Goal: Task Accomplishment & Management: Use online tool/utility

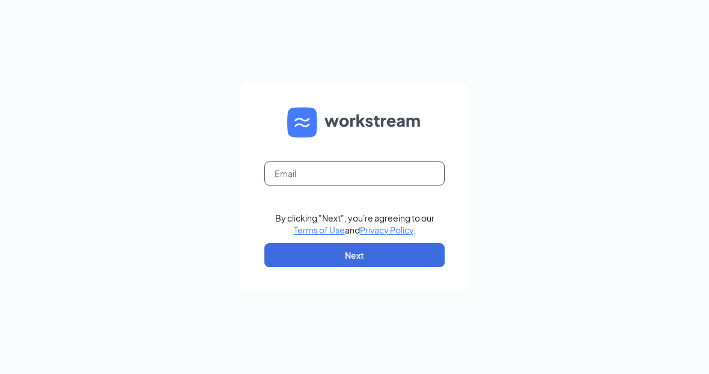
click at [343, 186] on input "text" at bounding box center [354, 174] width 180 height 24
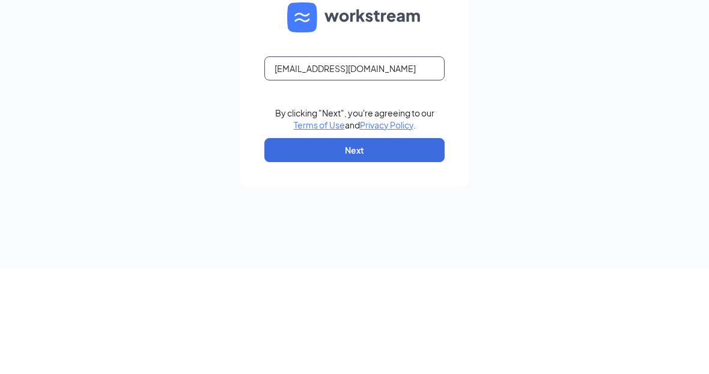
type input "[EMAIL_ADDRESS][DOMAIN_NAME]"
click at [595, 143] on div "Lawrencedowdell@icloud.com By clicking "Next", you're agreeing to our Terms of …" at bounding box center [354, 187] width 709 height 374
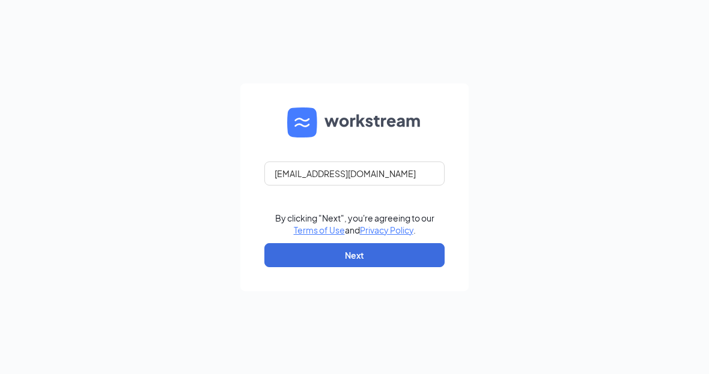
click at [427, 255] on button "Next" at bounding box center [354, 255] width 180 height 24
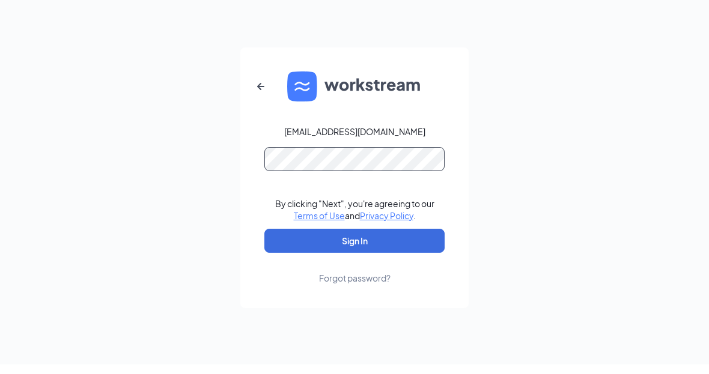
click at [355, 248] on button "Sign In" at bounding box center [354, 251] width 180 height 24
click at [505, 165] on div "Lawrencedowdell@icloud.com By clicking "Next", you're agreeing to our Terms of …" at bounding box center [354, 187] width 709 height 374
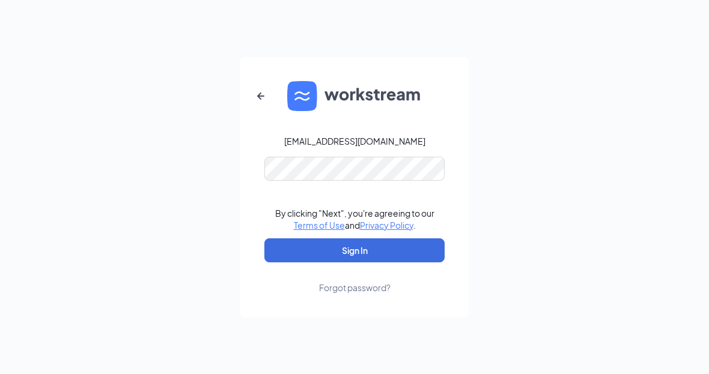
click at [408, 263] on button "Sign In" at bounding box center [354, 251] width 180 height 24
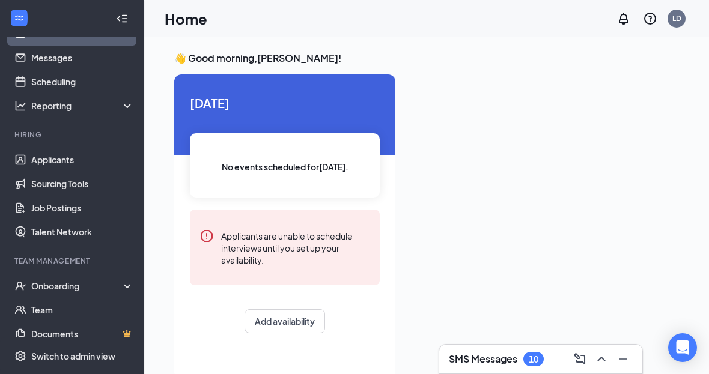
scroll to position [27, 0]
click at [88, 164] on link "Applicants" at bounding box center [82, 160] width 103 height 24
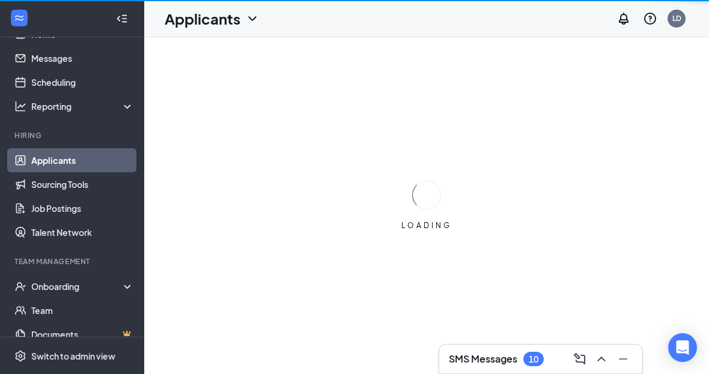
click at [82, 163] on link "Applicants" at bounding box center [82, 160] width 103 height 24
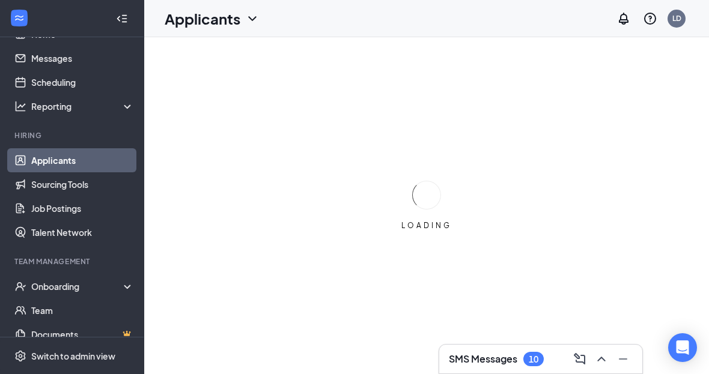
click at [64, 159] on link "Applicants" at bounding box center [82, 160] width 103 height 24
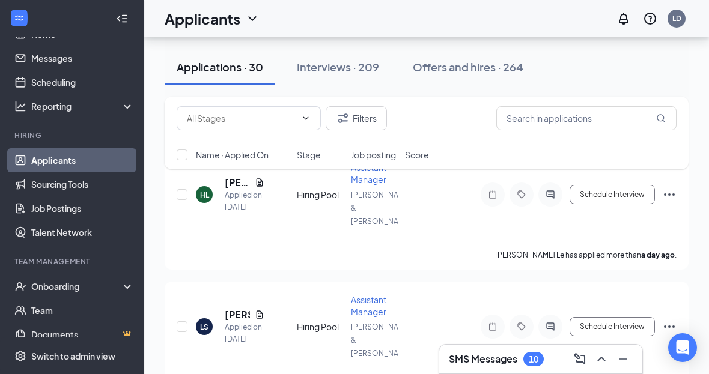
scroll to position [149, 0]
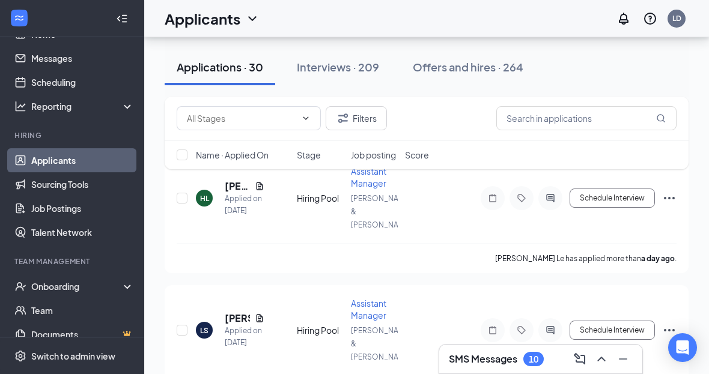
click at [305, 120] on icon "ChevronDown" at bounding box center [306, 119] width 10 height 10
click at [308, 117] on icon "ChevronDown" at bounding box center [306, 119] width 10 height 10
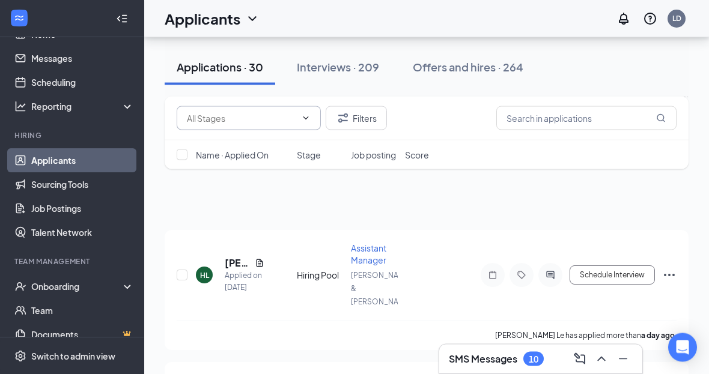
scroll to position [0, 0]
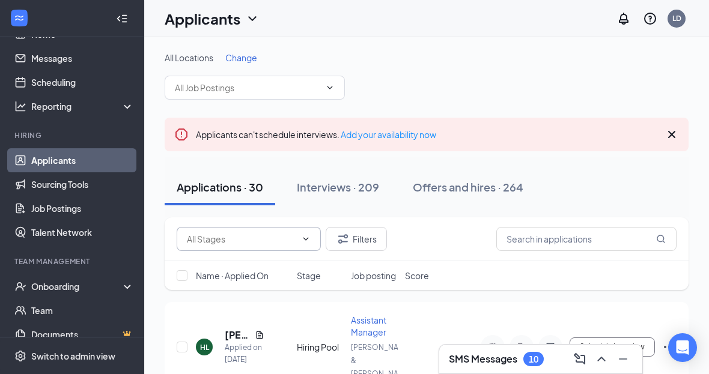
click at [320, 87] on input "text" at bounding box center [247, 87] width 145 height 13
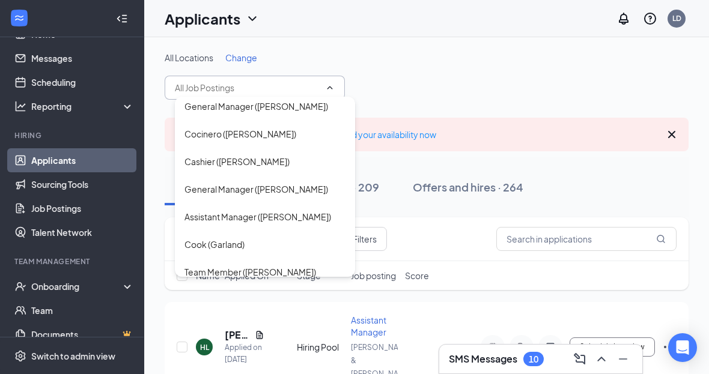
scroll to position [373, 0]
click at [284, 211] on div "Assistant Manager ([PERSON_NAME])" at bounding box center [258, 217] width 147 height 13
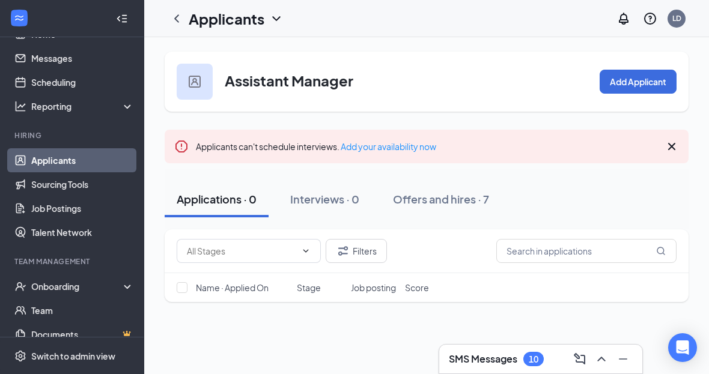
click at [289, 12] on div "Applicants LD" at bounding box center [426, 18] width 565 height 37
click at [264, 28] on h1 "Applicants" at bounding box center [227, 18] width 76 height 20
click at [334, 16] on div "Applicants LD" at bounding box center [426, 18] width 565 height 37
click at [194, 24] on h1 "Applicants" at bounding box center [227, 18] width 76 height 20
click at [183, 23] on icon "ChevronLeft" at bounding box center [176, 18] width 14 height 14
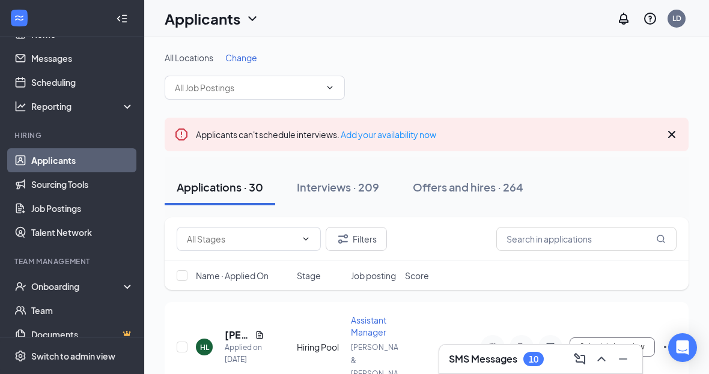
click at [319, 94] on input "text" at bounding box center [247, 87] width 145 height 13
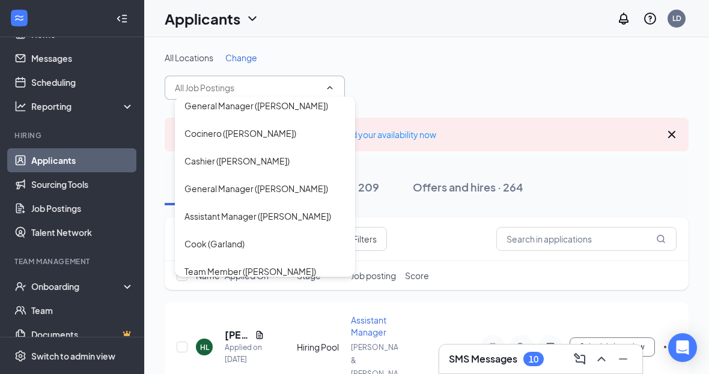
scroll to position [373, 0]
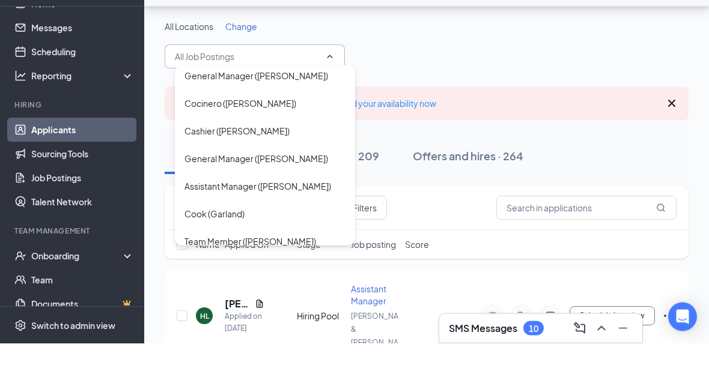
click at [276, 294] on div "Shift Leader ([PERSON_NAME])" at bounding box center [265, 300] width 161 height 13
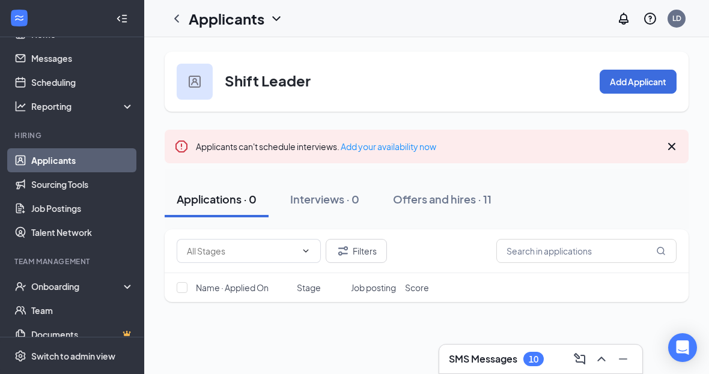
click at [183, 23] on icon "ChevronLeft" at bounding box center [176, 18] width 14 height 14
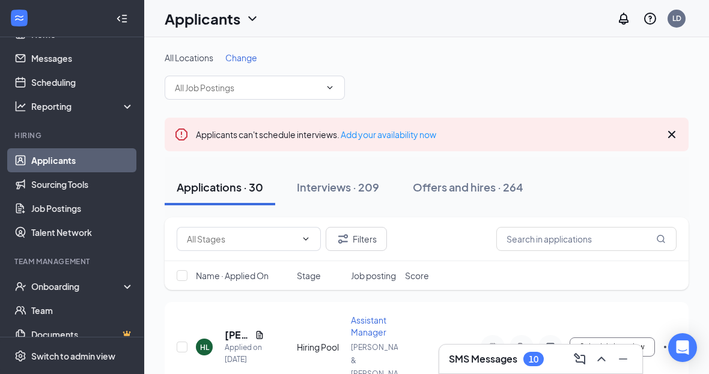
click at [288, 93] on input "text" at bounding box center [247, 87] width 145 height 13
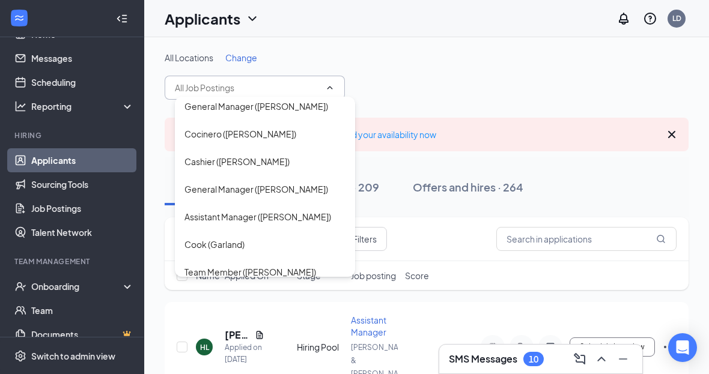
scroll to position [373, 0]
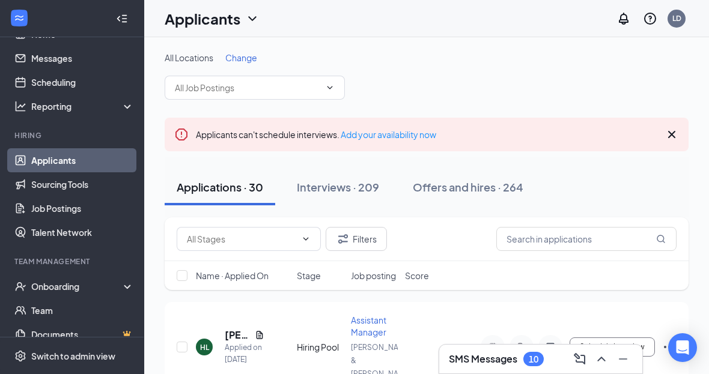
click at [328, 86] on icon "ChevronDown" at bounding box center [330, 88] width 10 height 10
click at [335, 95] on span "Cocinero ([PERSON_NAME] & [PERSON_NAME]) Cook ([PERSON_NAME] & [PERSON_NAME]) S…" at bounding box center [255, 88] width 180 height 24
click at [329, 90] on icon "ChevronDown" at bounding box center [330, 88] width 10 height 10
click at [319, 82] on input "text" at bounding box center [247, 87] width 145 height 13
